Goal: Information Seeking & Learning: Find specific fact

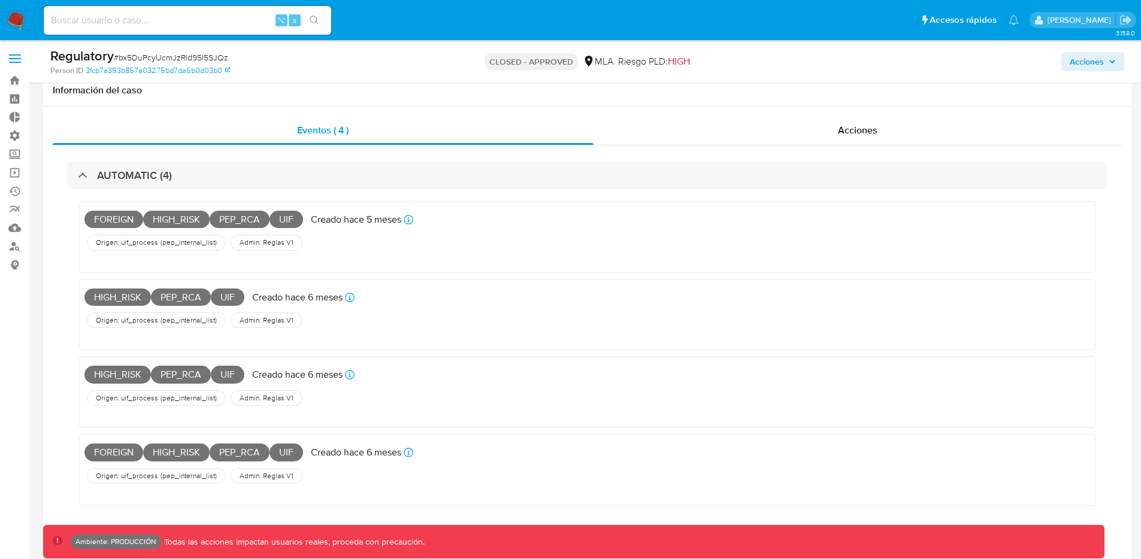
select select "10"
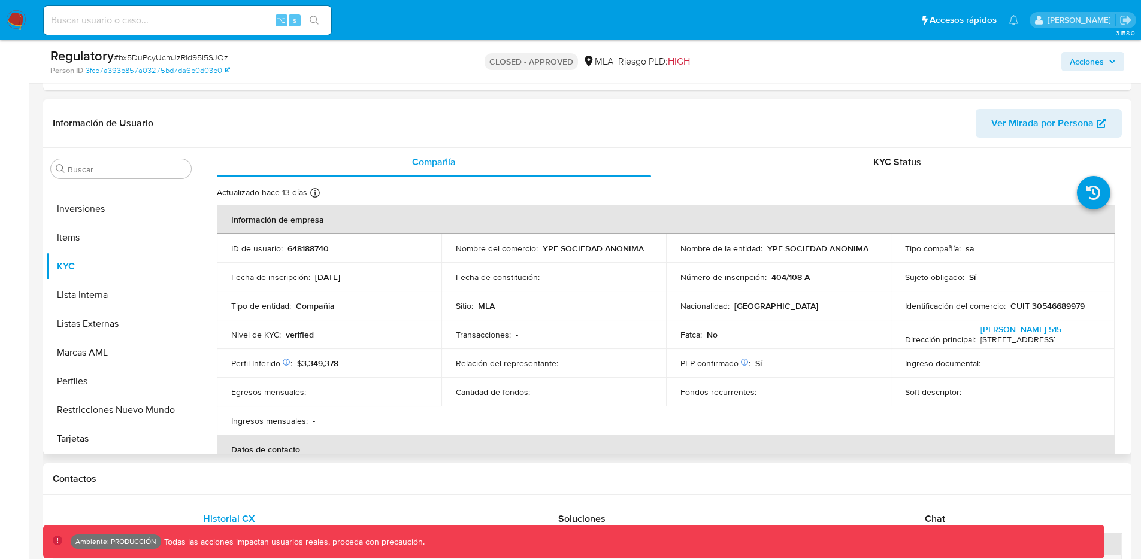
scroll to position [481, 0]
click at [115, 291] on button "Lista Interna" at bounding box center [116, 294] width 140 height 29
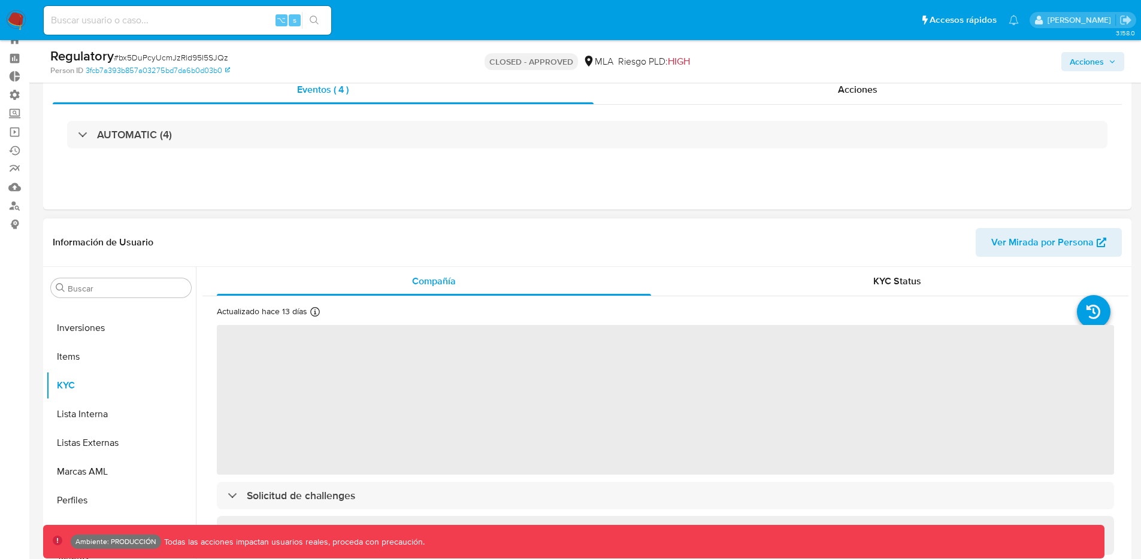
scroll to position [205, 0]
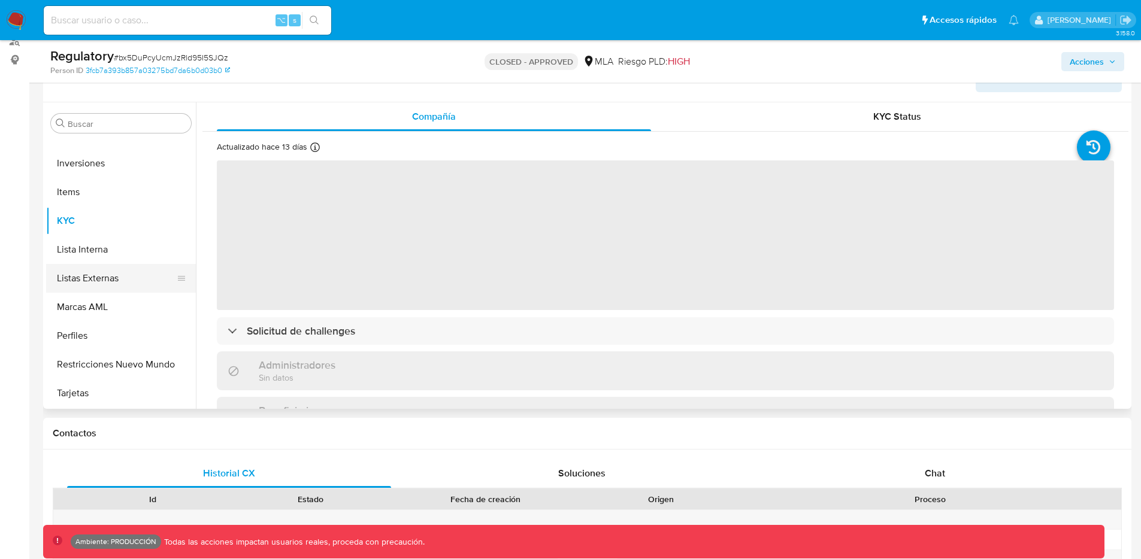
select select "10"
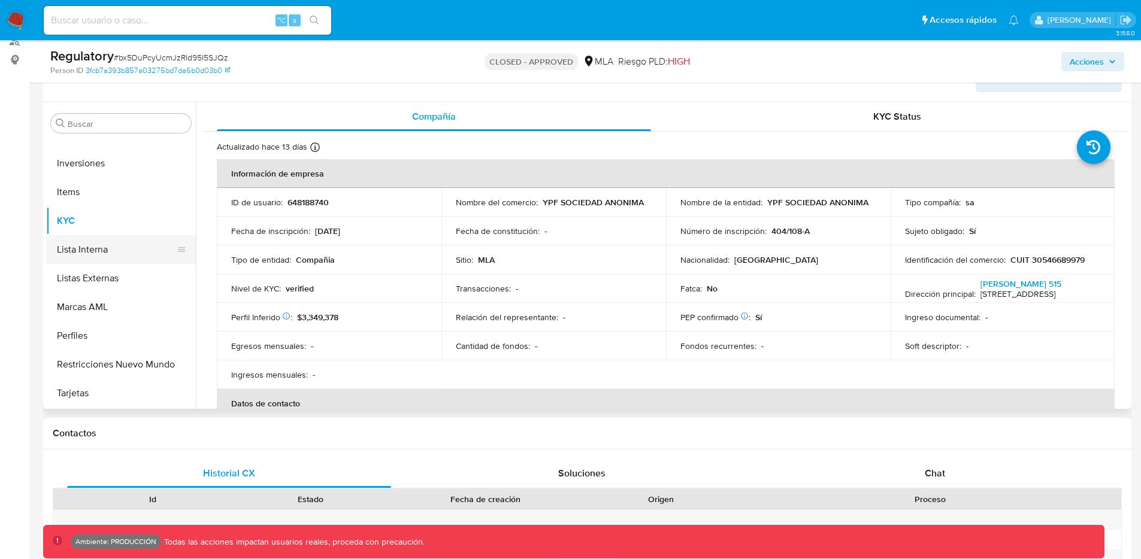
click at [105, 247] on button "Lista Interna" at bounding box center [116, 249] width 140 height 29
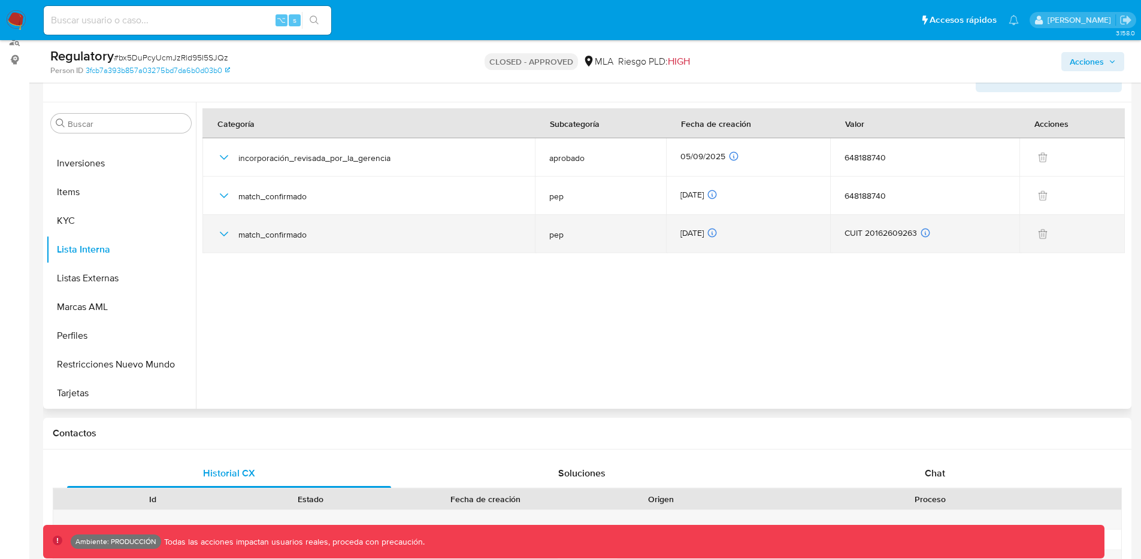
click at [222, 234] on icon "button" at bounding box center [224, 234] width 8 height 5
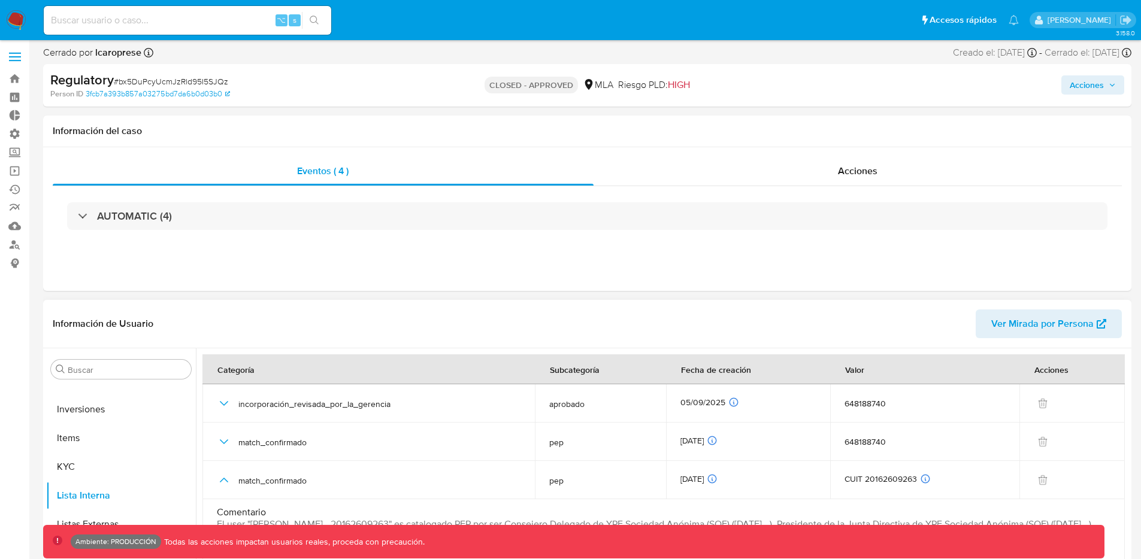
scroll to position [0, 0]
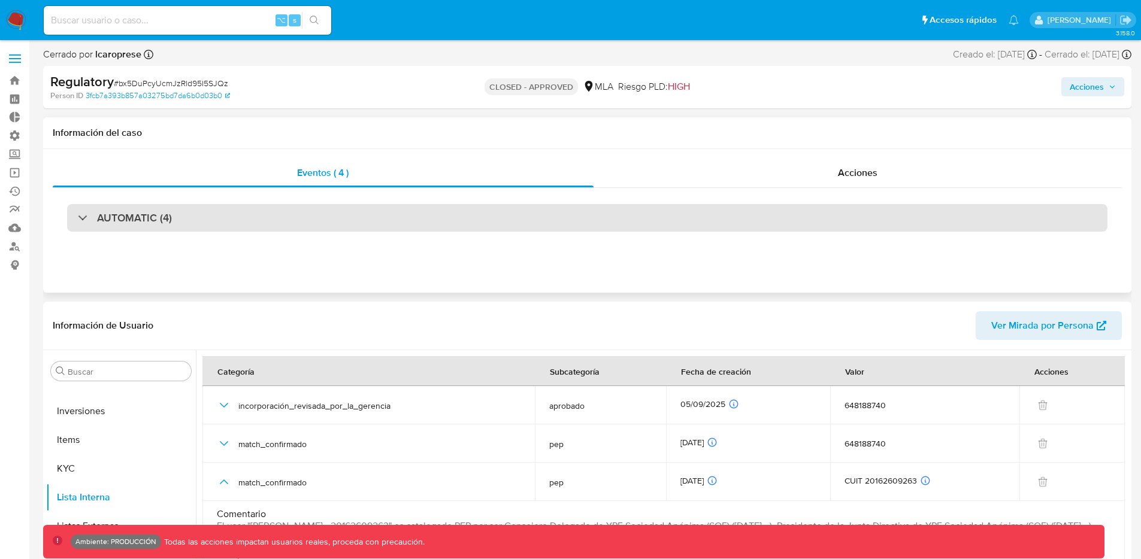
click at [299, 223] on div "AUTOMATIC (4)" at bounding box center [587, 218] width 1040 height 28
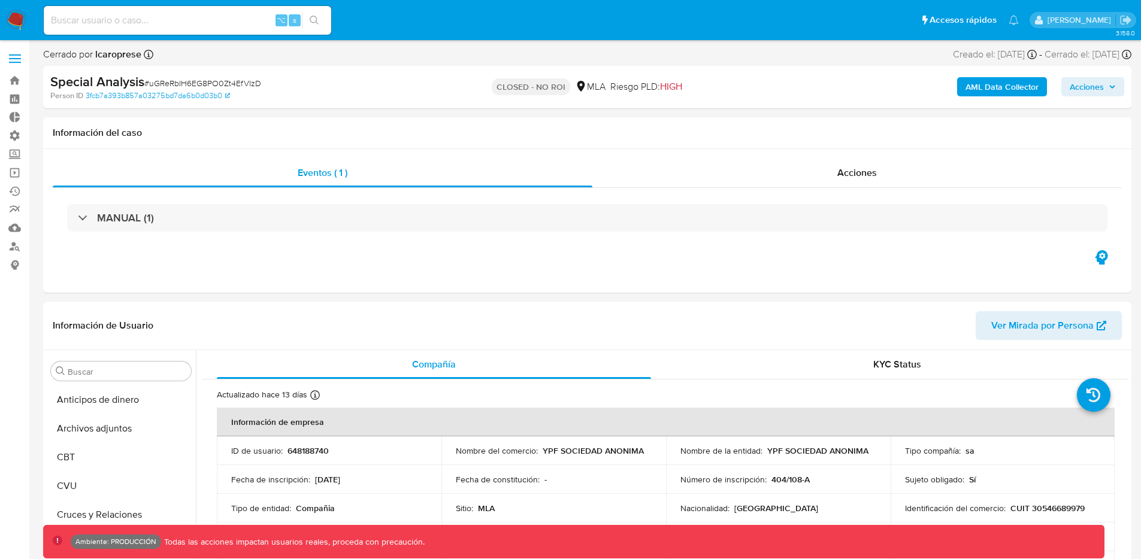
select select "10"
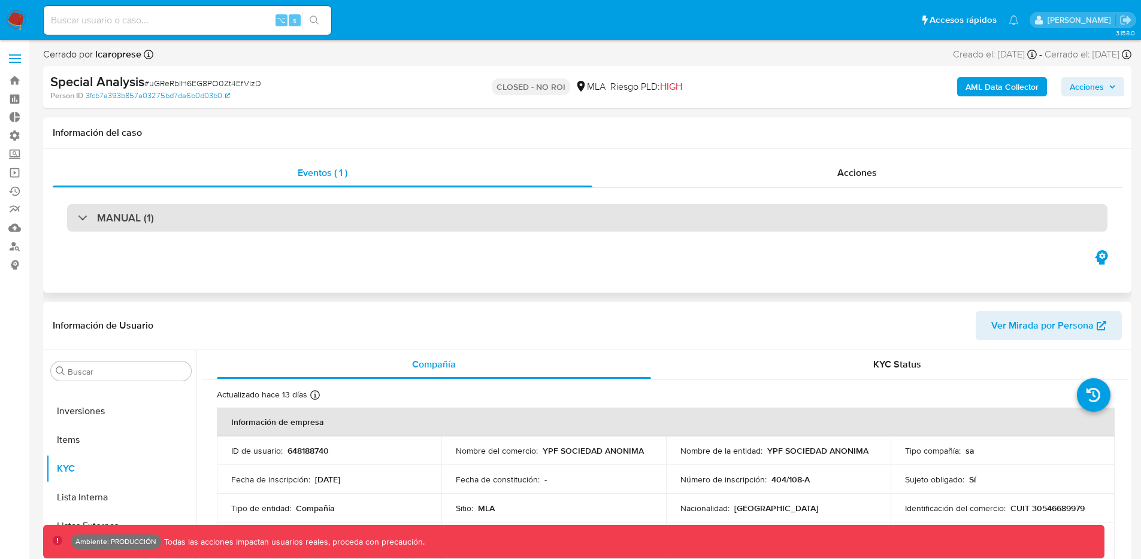
click at [210, 223] on div "MANUAL (1)" at bounding box center [587, 218] width 1040 height 28
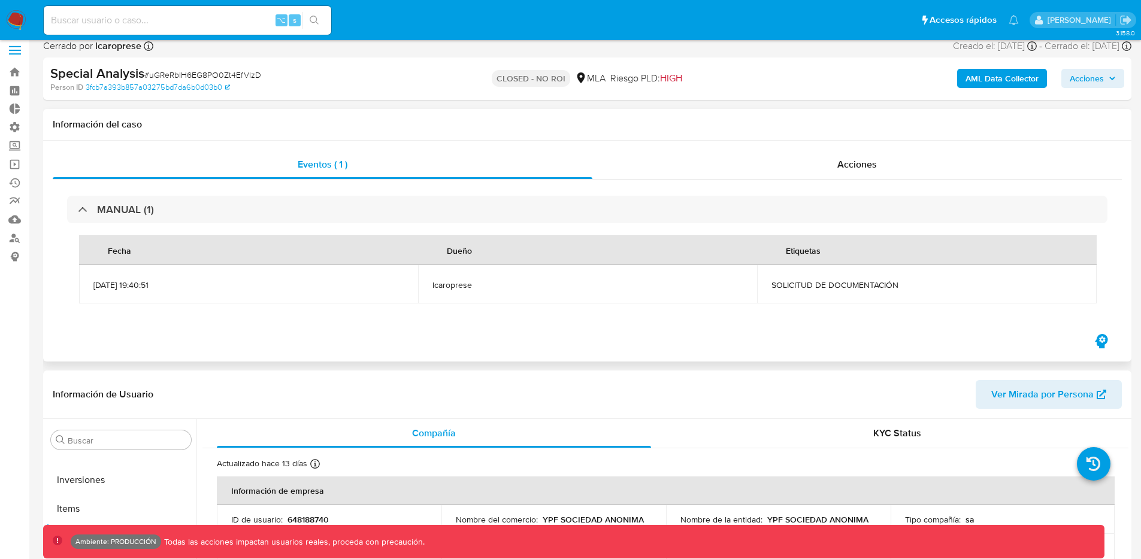
scroll to position [19, 0]
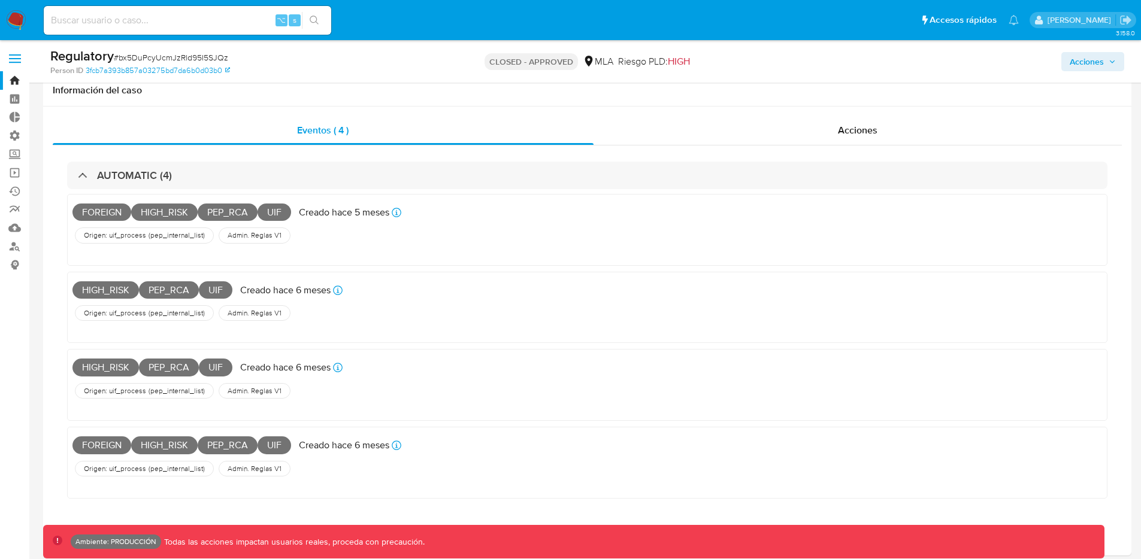
select select "10"
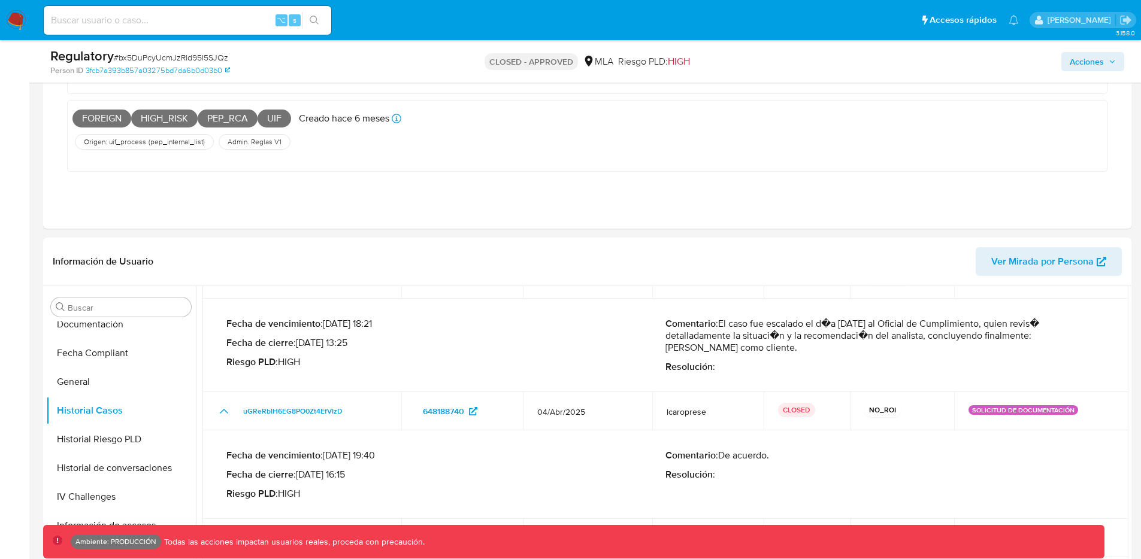
scroll to position [58, 0]
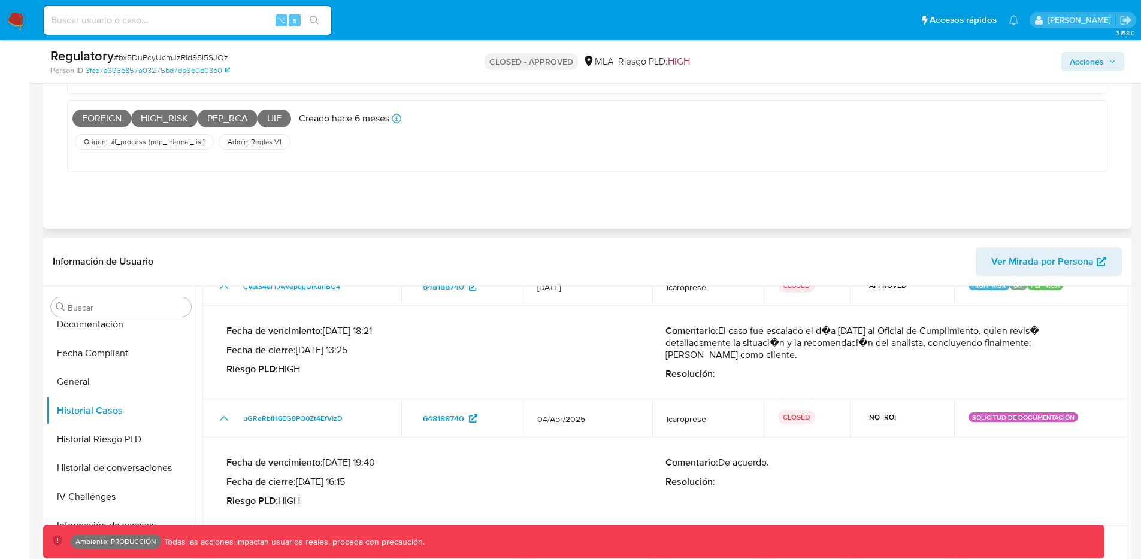
click at [90, 118] on span "FOREIGN" at bounding box center [101, 119] width 59 height 18
click at [91, 118] on span "FOREIGN" at bounding box center [101, 119] width 59 height 18
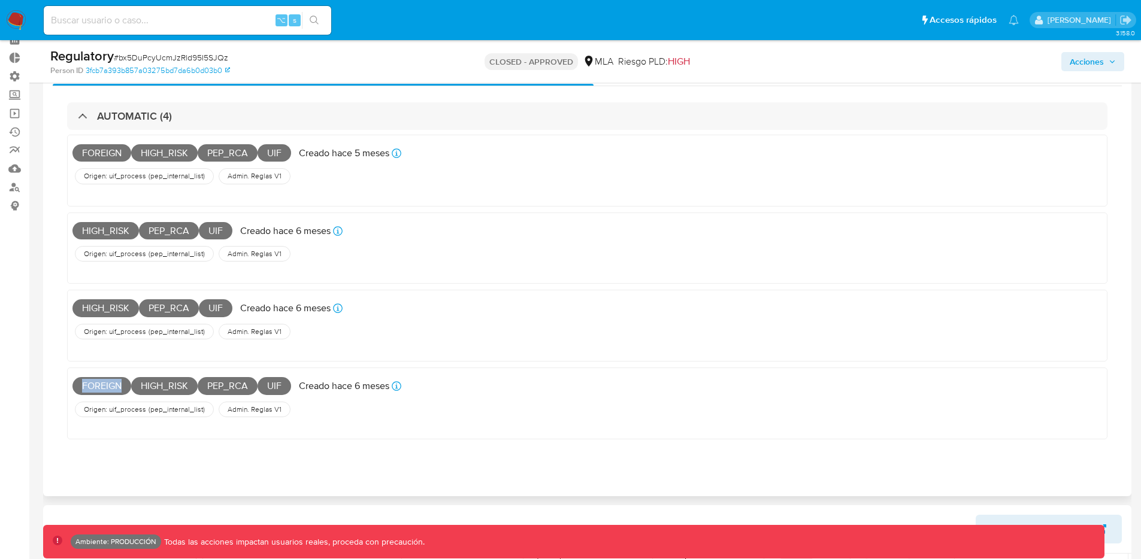
scroll to position [79, 0]
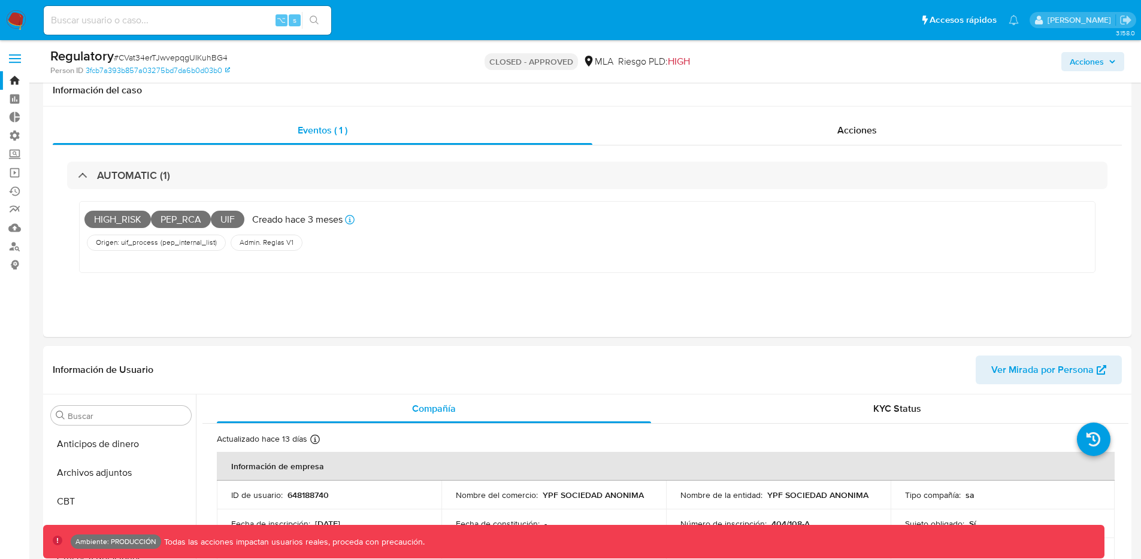
select select "10"
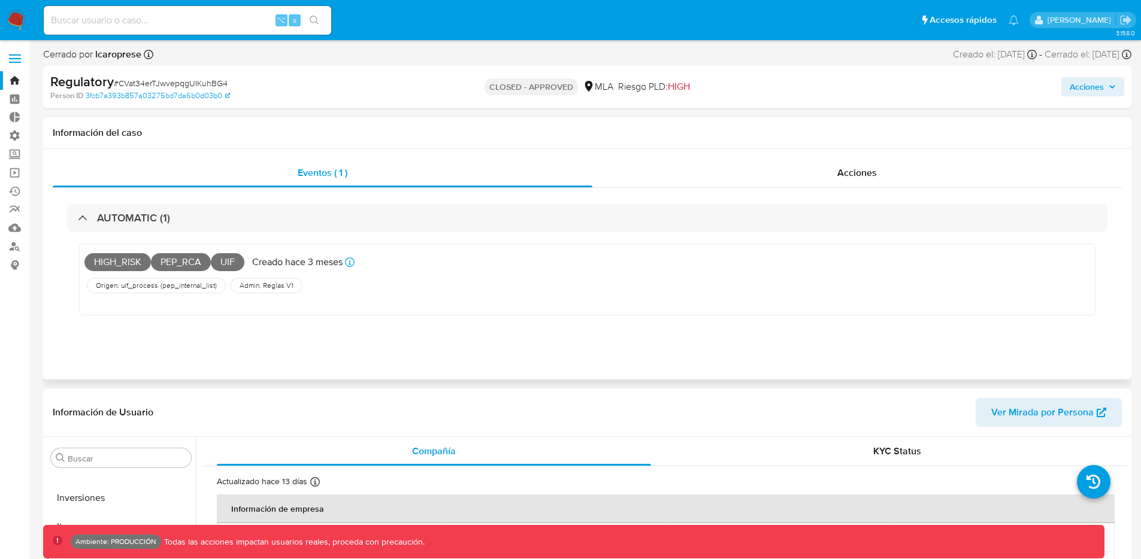
click at [374, 291] on div "Origen: uif_process ( pep_internal_list ) Admin. Reglas V1" at bounding box center [414, 285] width 661 height 20
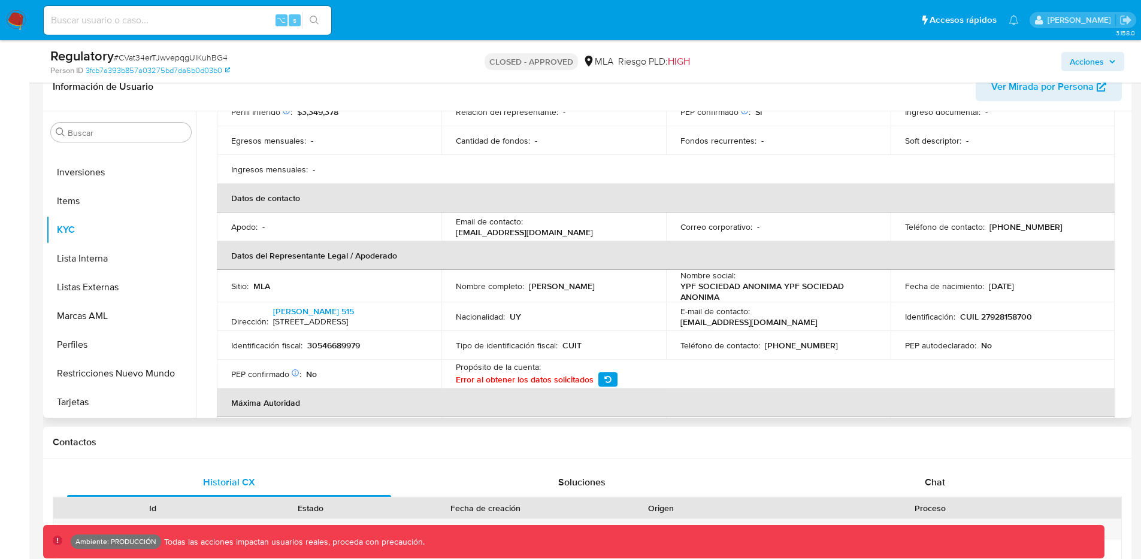
scroll to position [235, 0]
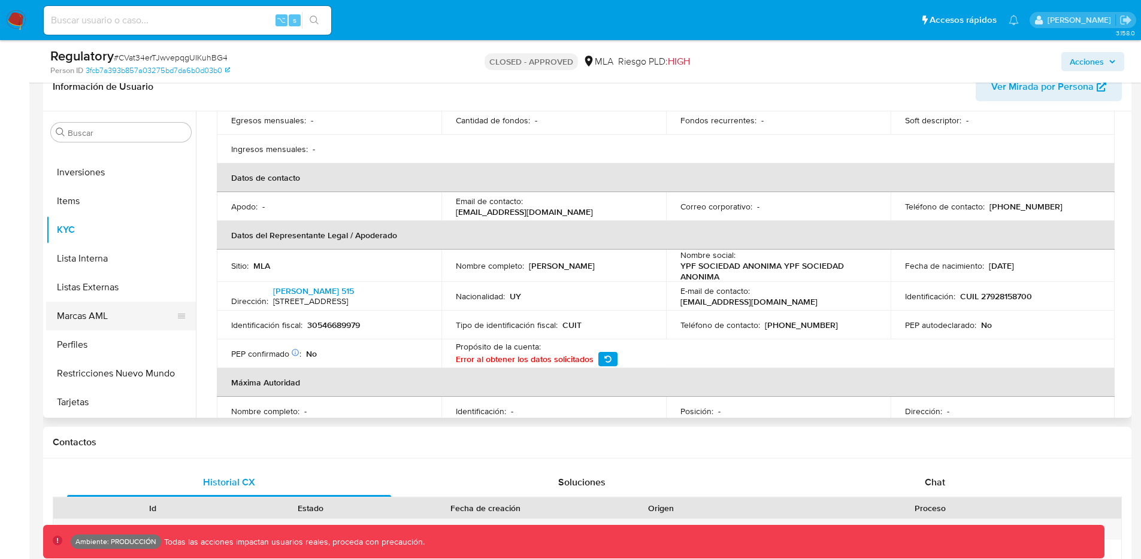
click at [129, 290] on button "Listas Externas" at bounding box center [121, 287] width 150 height 29
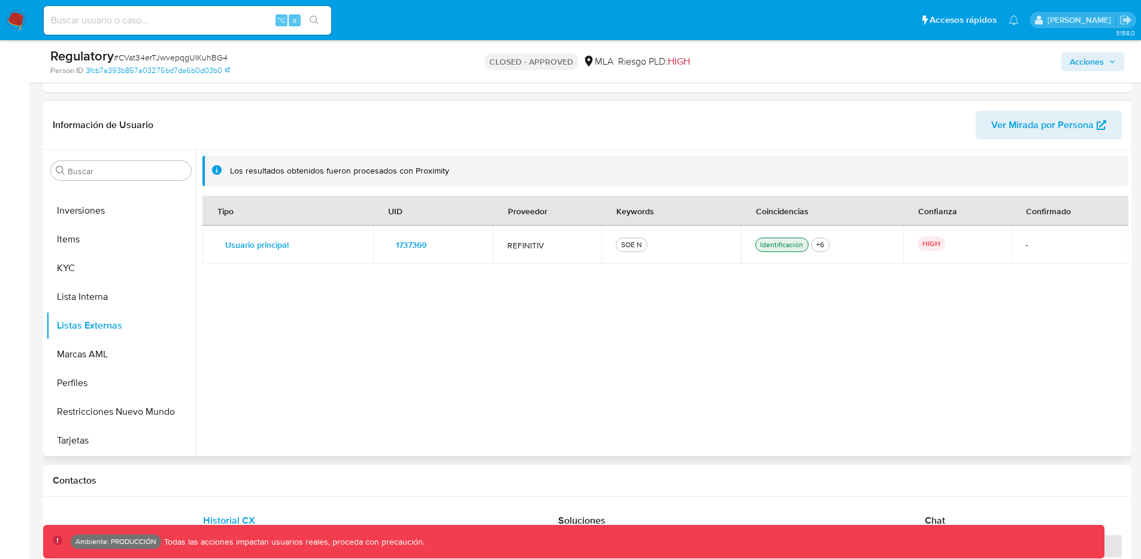
scroll to position [219, 0]
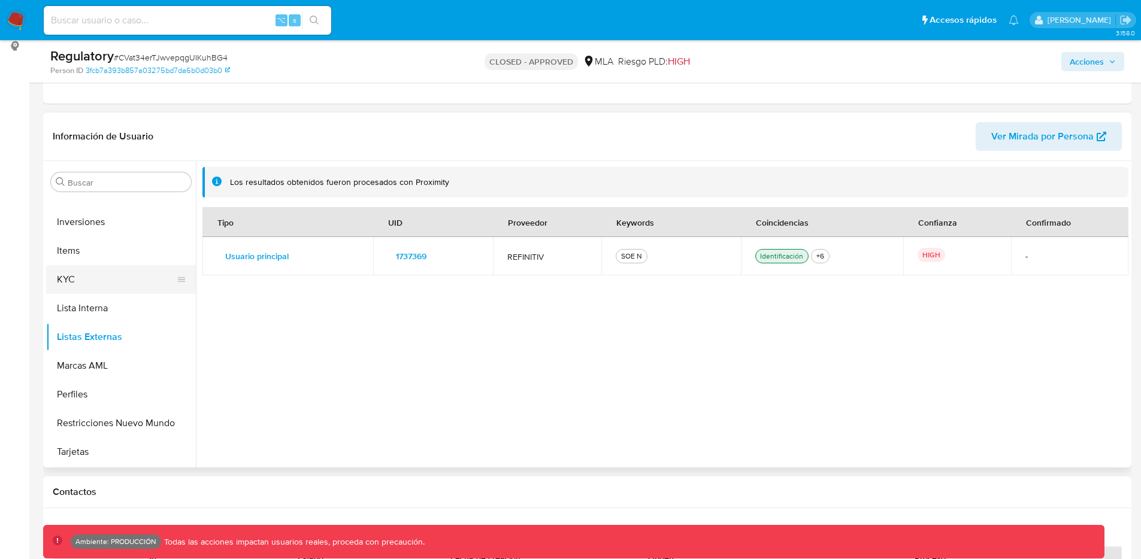
click at [99, 285] on button "KYC" at bounding box center [116, 279] width 140 height 29
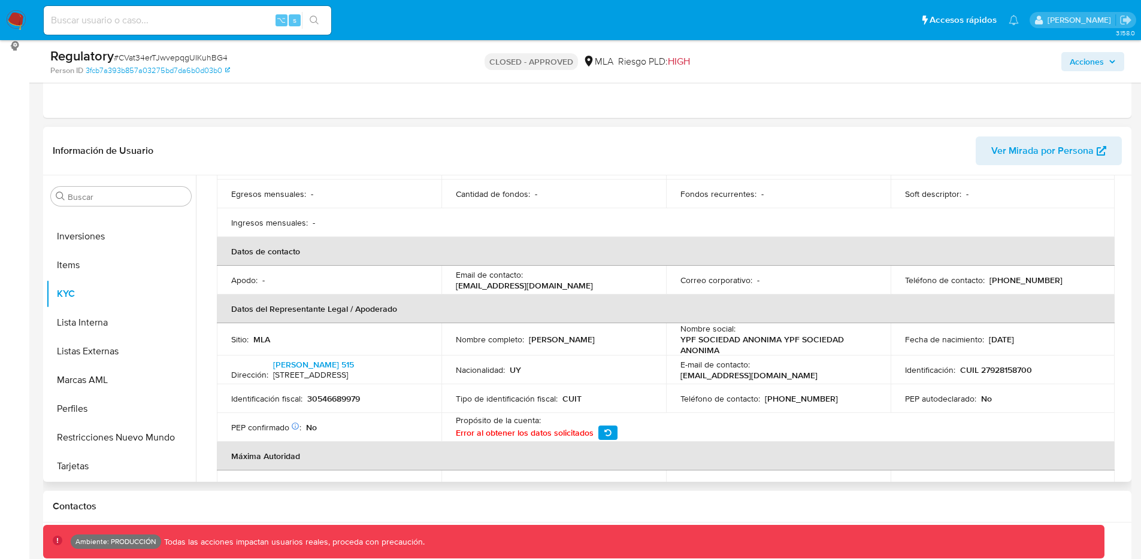
scroll to position [228, 0]
drag, startPoint x: 535, startPoint y: 338, endPoint x: 628, endPoint y: 335, distance: 92.3
click at [625, 335] on div "Nombre completo : Noelia Soledad Chuma Martin" at bounding box center [554, 337] width 196 height 11
drag, startPoint x: 620, startPoint y: 340, endPoint x: 529, endPoint y: 343, distance: 91.7
click at [529, 343] on div "Nombre completo : Noelia Soledad Chuma Martin" at bounding box center [554, 337] width 196 height 11
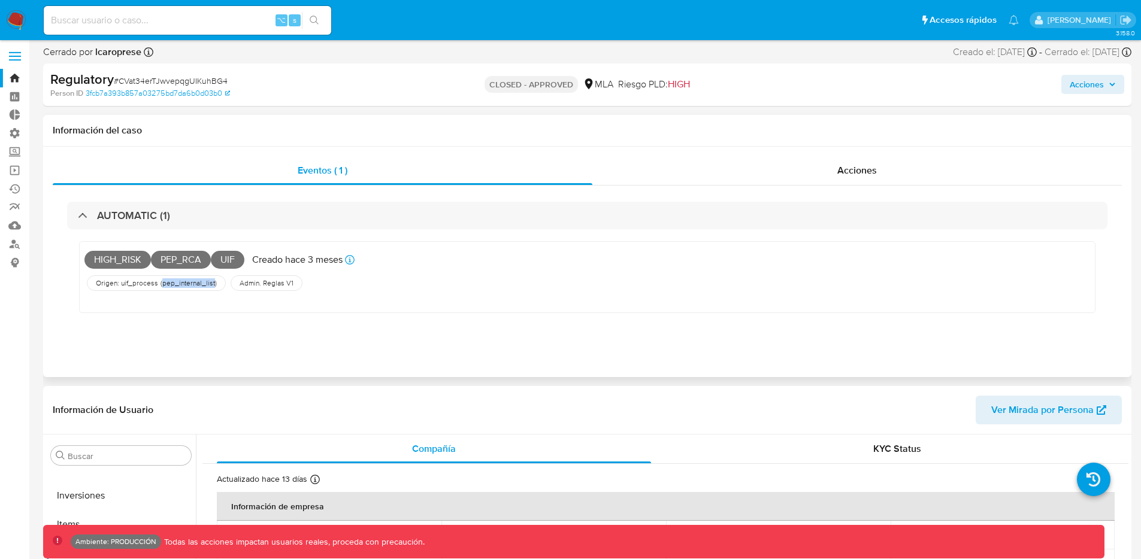
scroll to position [0, 0]
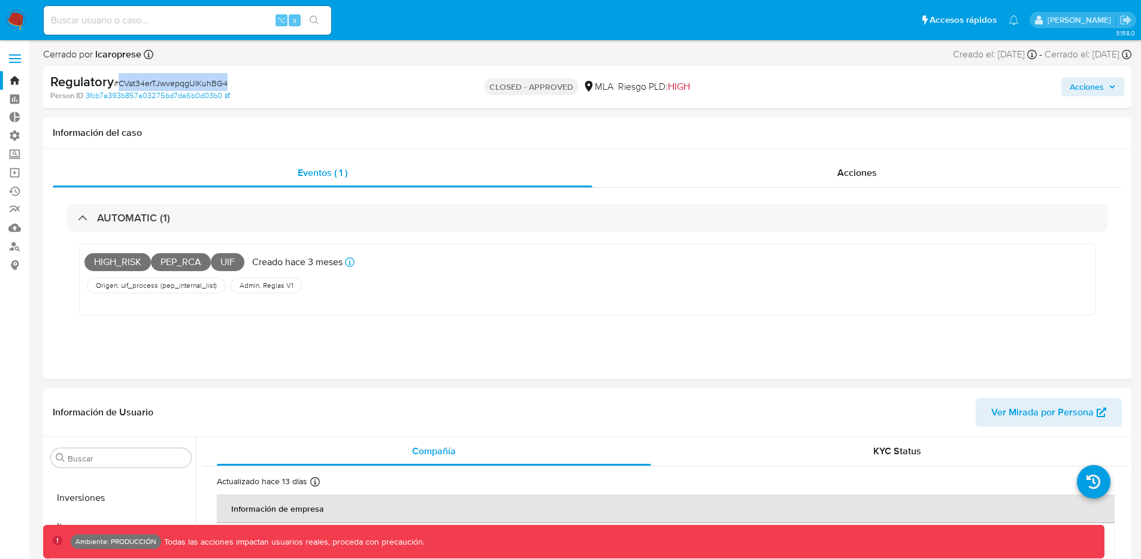
drag, startPoint x: 220, startPoint y: 79, endPoint x: 120, endPoint y: 79, distance: 100.6
click at [120, 79] on div "Regulatory # CVat34erTJwvepqgUIKuhBG4" at bounding box center [226, 82] width 353 height 18
copy span "CVat34erTJwvepqgUIKuhBG4"
drag, startPoint x: 171, startPoint y: 266, endPoint x: 205, endPoint y: 265, distance: 34.2
click at [205, 265] on span "PEP_RCA" at bounding box center [181, 262] width 60 height 18
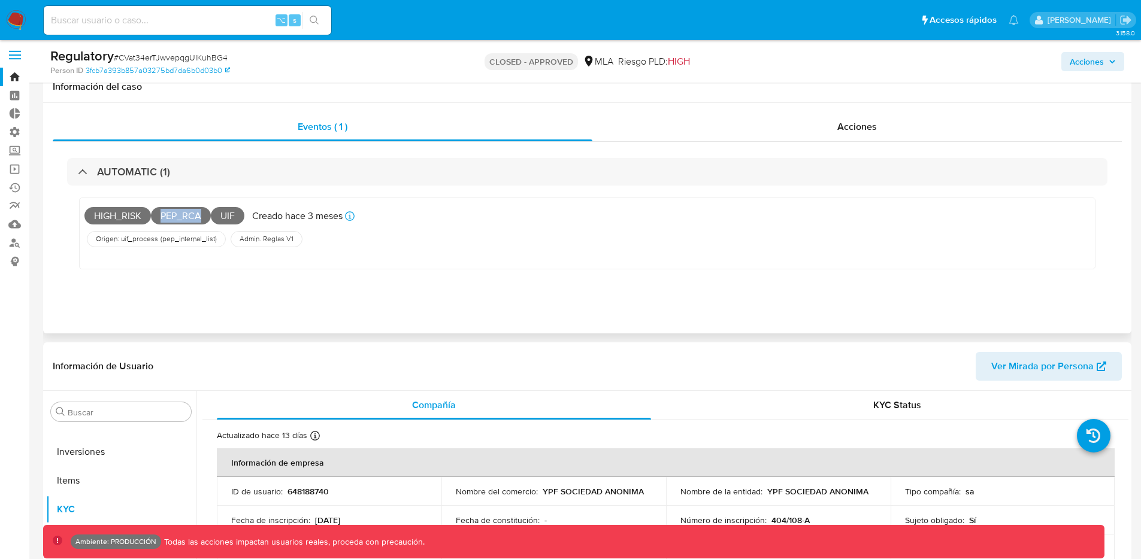
scroll to position [334, 0]
